Goal: Navigation & Orientation: Find specific page/section

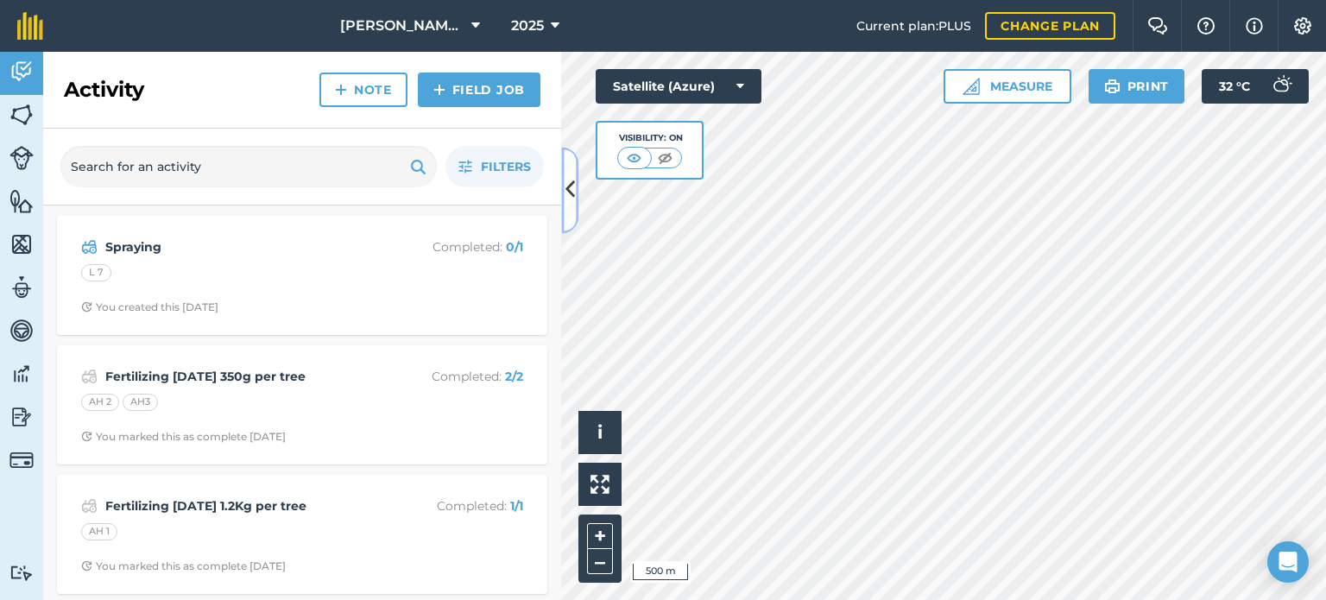
click at [577, 196] on button at bounding box center [569, 190] width 17 height 86
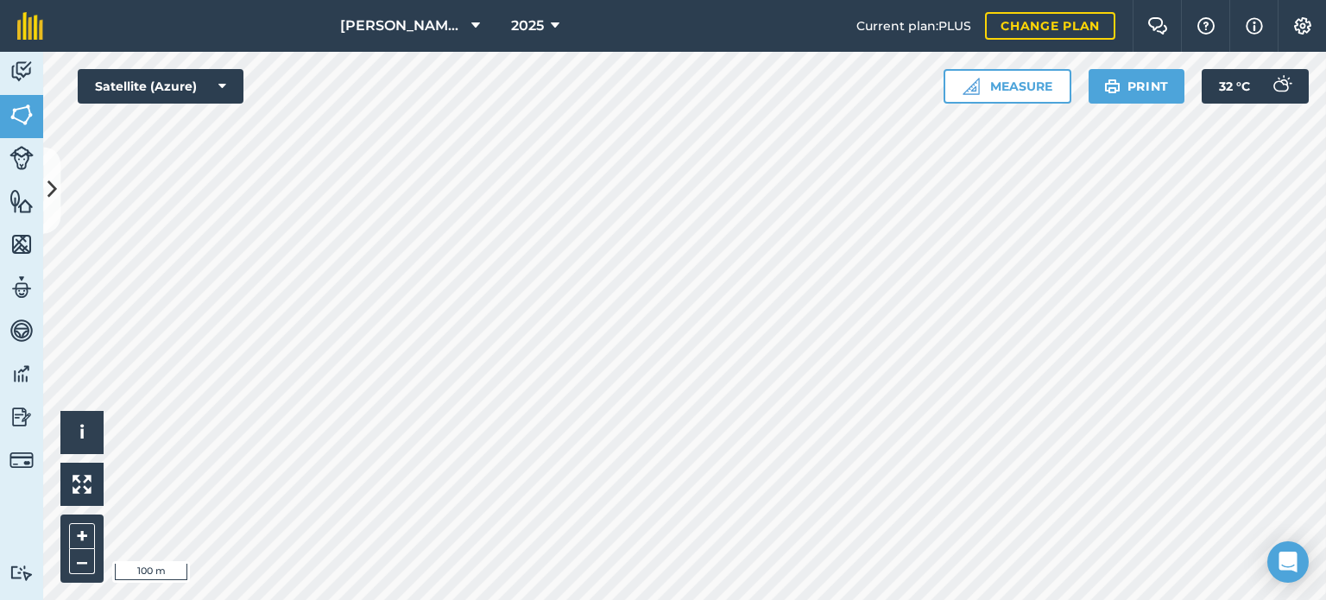
click at [315, 599] on html "[PERSON_NAME] farm 2025 Current plan : PLUS Change plan Farm Chat Help Info Set…" at bounding box center [663, 300] width 1326 height 600
click at [46, 203] on button at bounding box center [51, 190] width 17 height 86
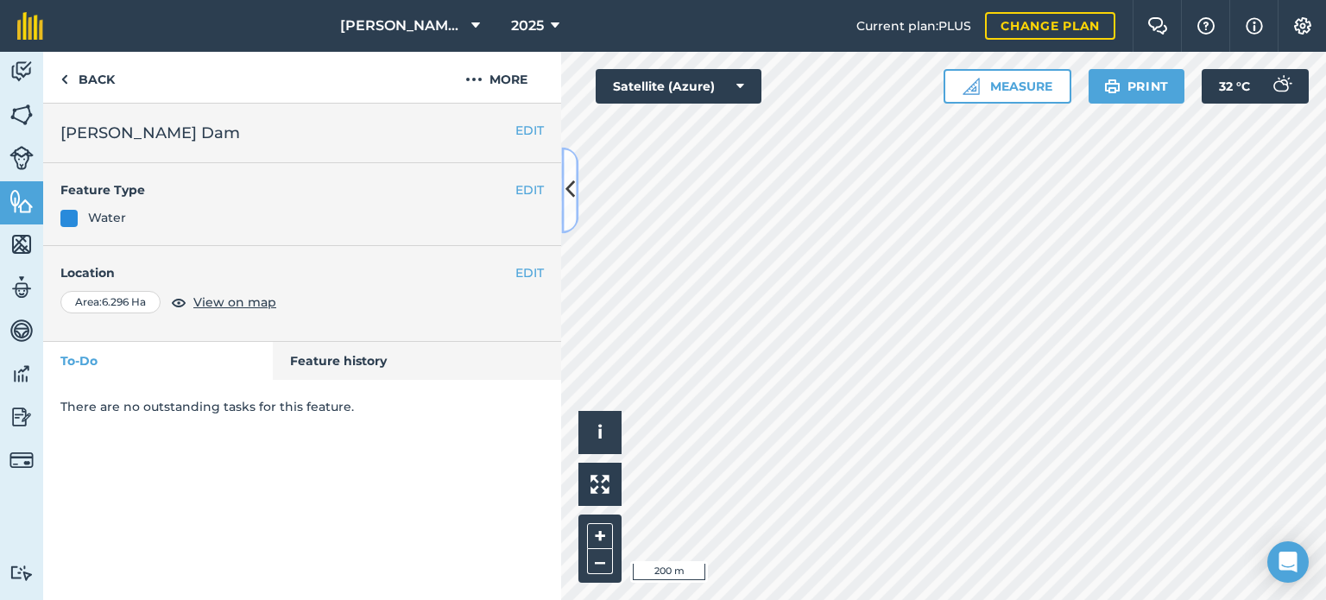
click at [567, 203] on icon at bounding box center [570, 190] width 9 height 30
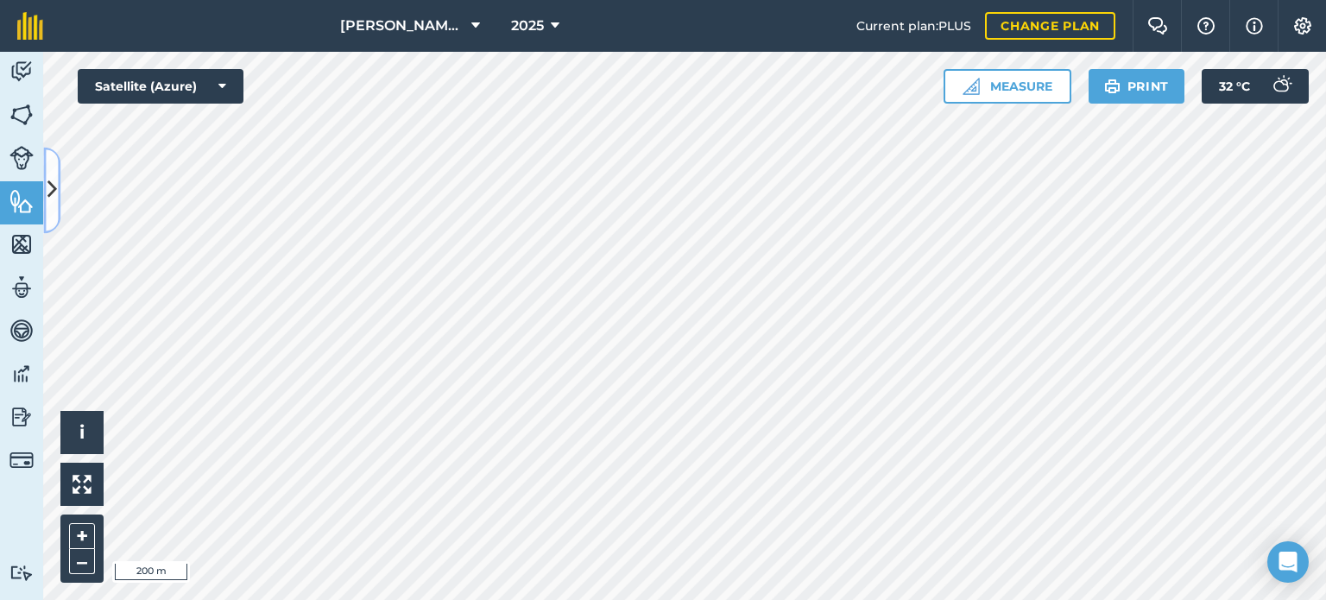
click at [52, 196] on icon at bounding box center [51, 190] width 9 height 30
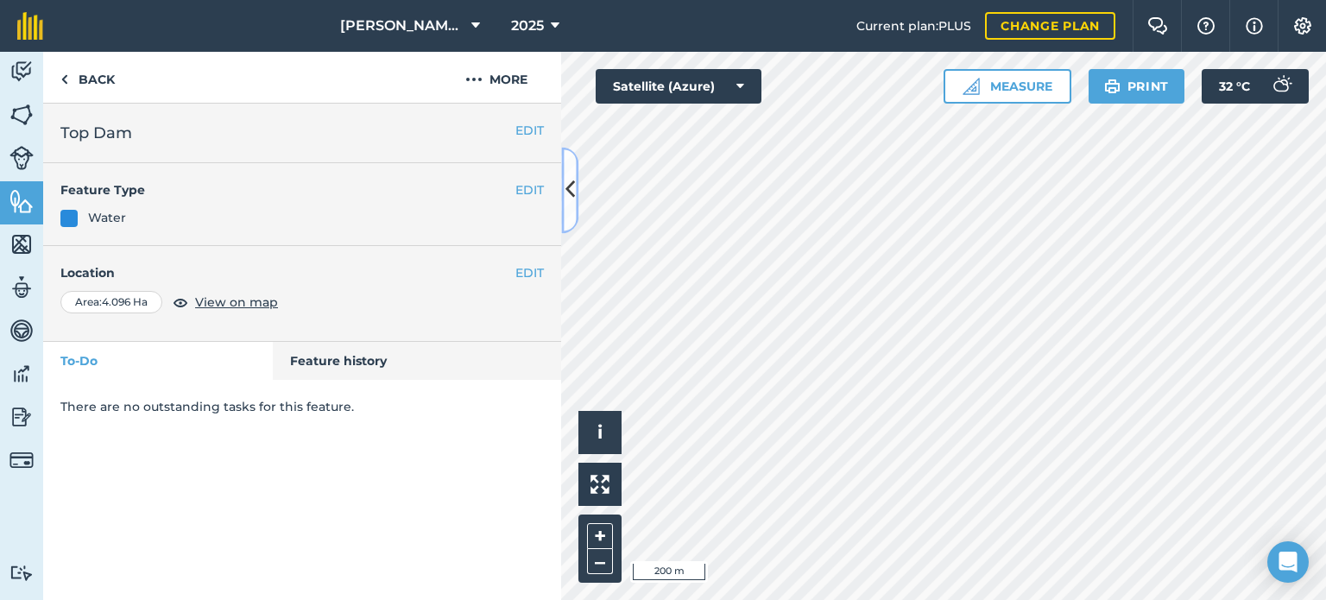
click at [573, 192] on icon at bounding box center [570, 190] width 9 height 30
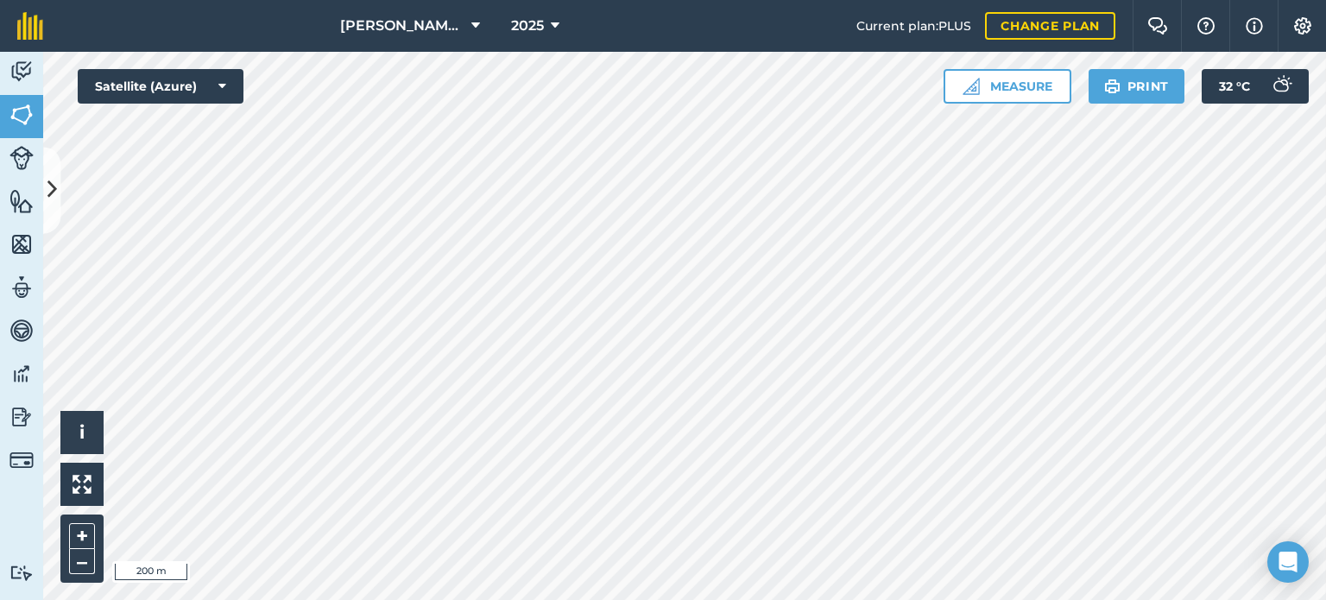
click at [344, 599] on html "[PERSON_NAME] farm 2025 Current plan : PLUS Change plan Farm Chat Help Info Set…" at bounding box center [663, 300] width 1326 height 600
